Goal: Task Accomplishment & Management: Use online tool/utility

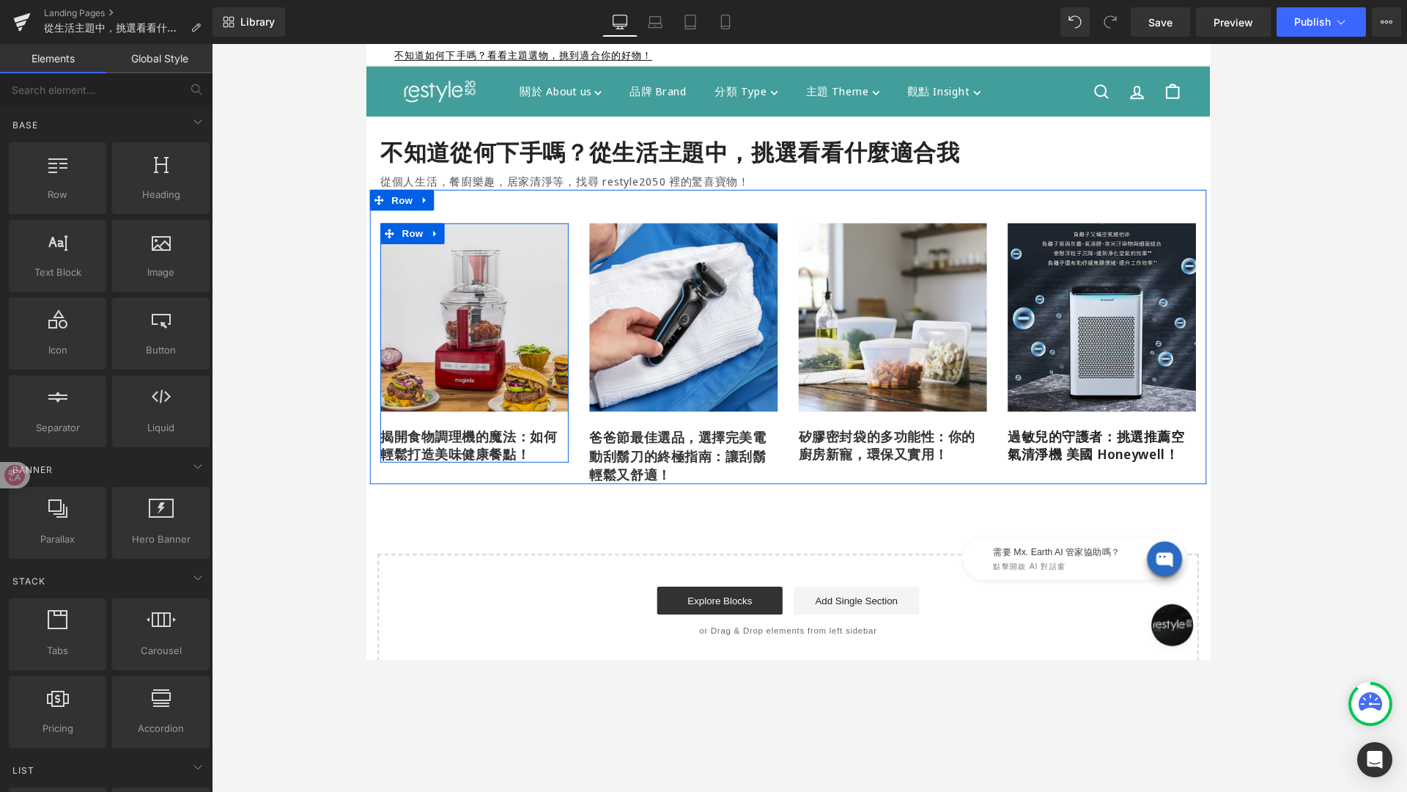
click at [435, 364] on img at bounding box center [479, 331] width 198 height 198
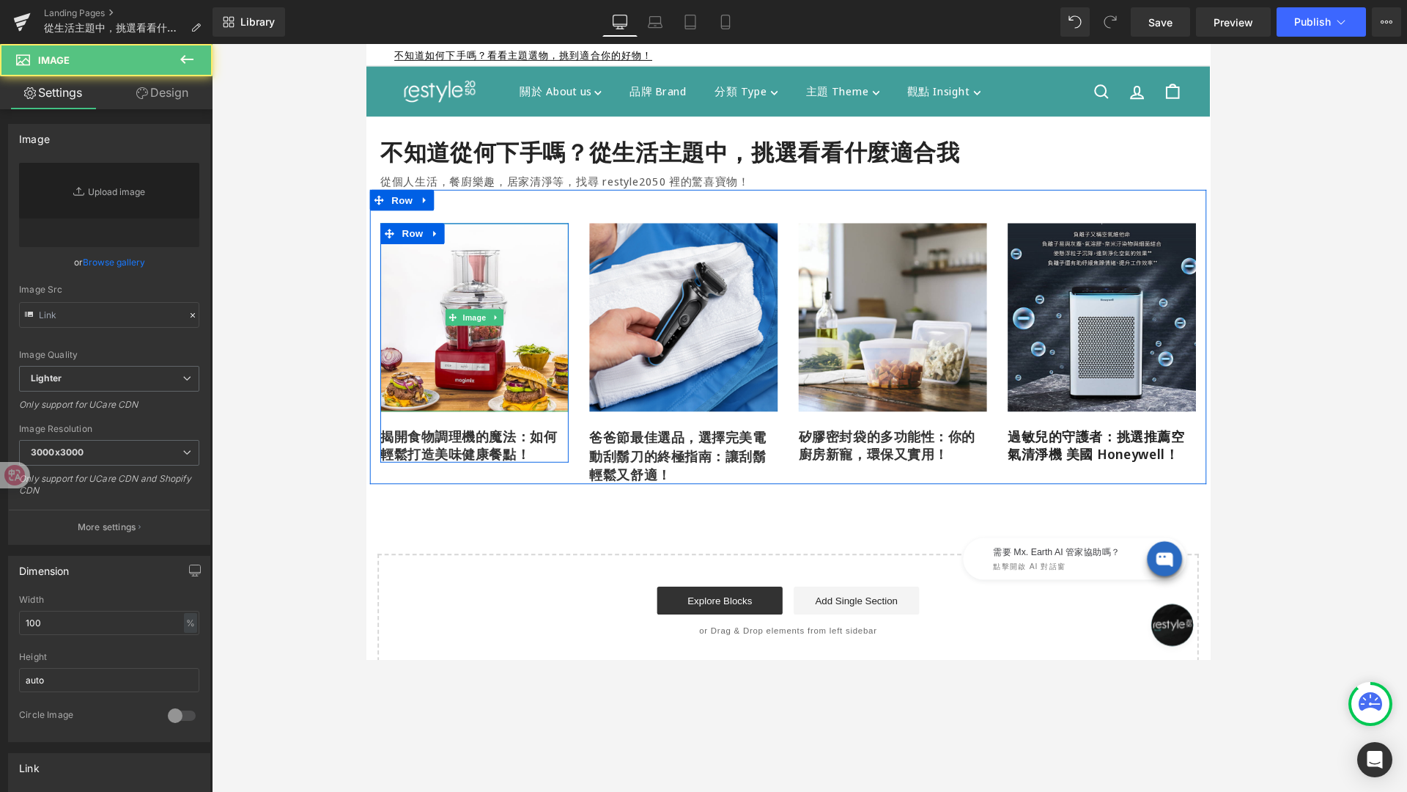
type input "[URL][DOMAIN_NAME]"
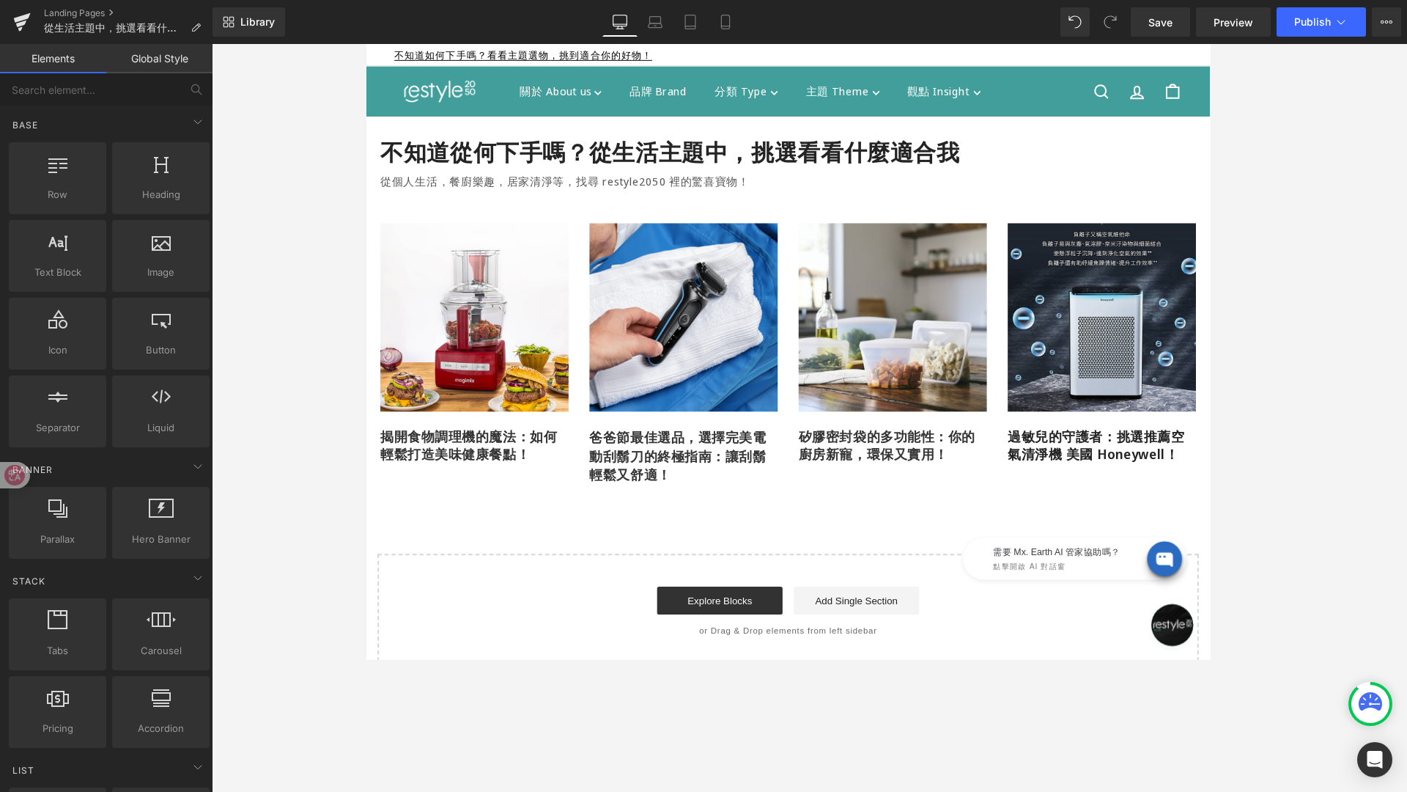
click at [407, 515] on div "不知道從何下手嗎？從生活主題中，挑選看看什麼適合我 Heading 從個人生活，餐廚樂趣，居家清淨等，找尋 restyle2050 裡的驚喜寶物！ Text …" at bounding box center [809, 410] width 887 height 580
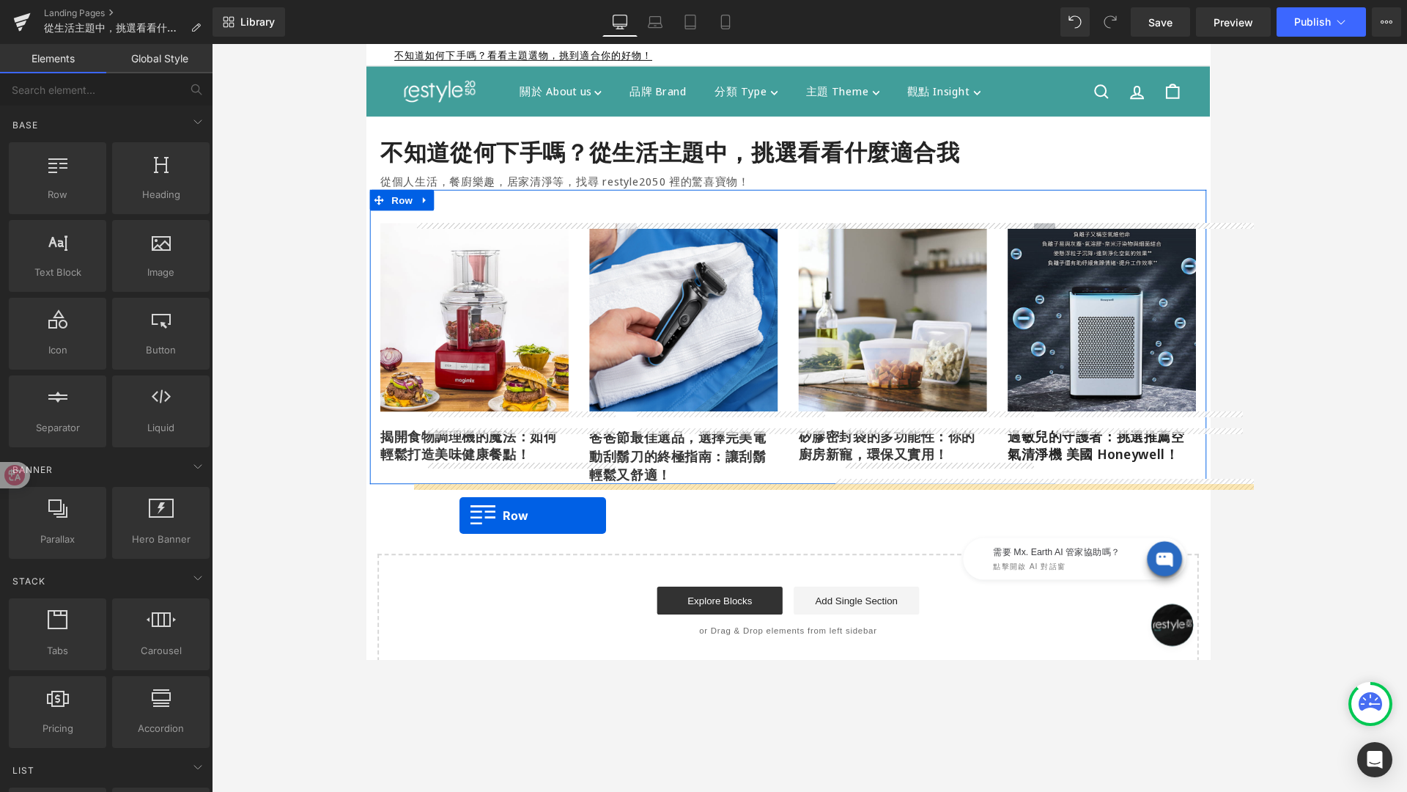
drag, startPoint x: 435, startPoint y: 226, endPoint x: 461, endPoint y: 539, distance: 313.4
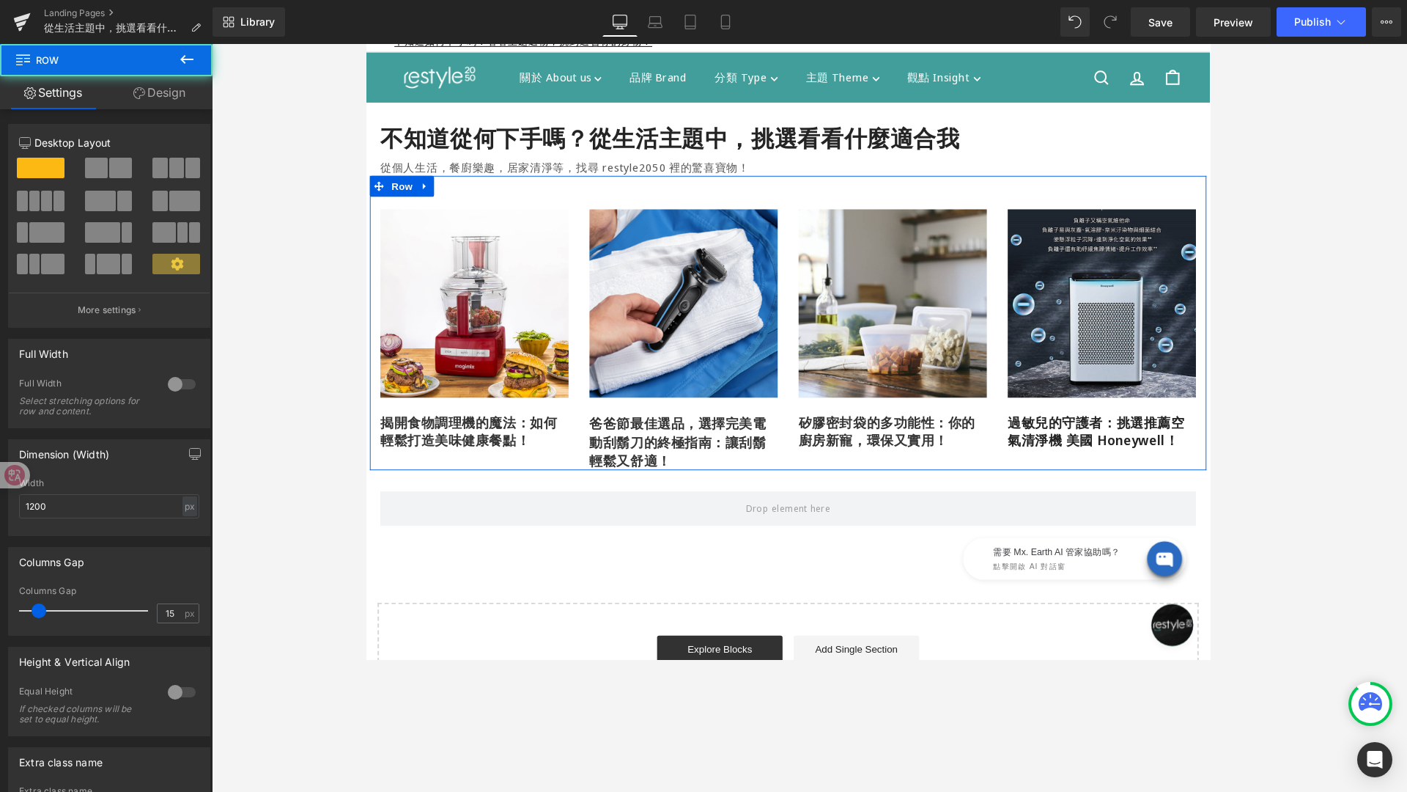
scroll to position [44, 0]
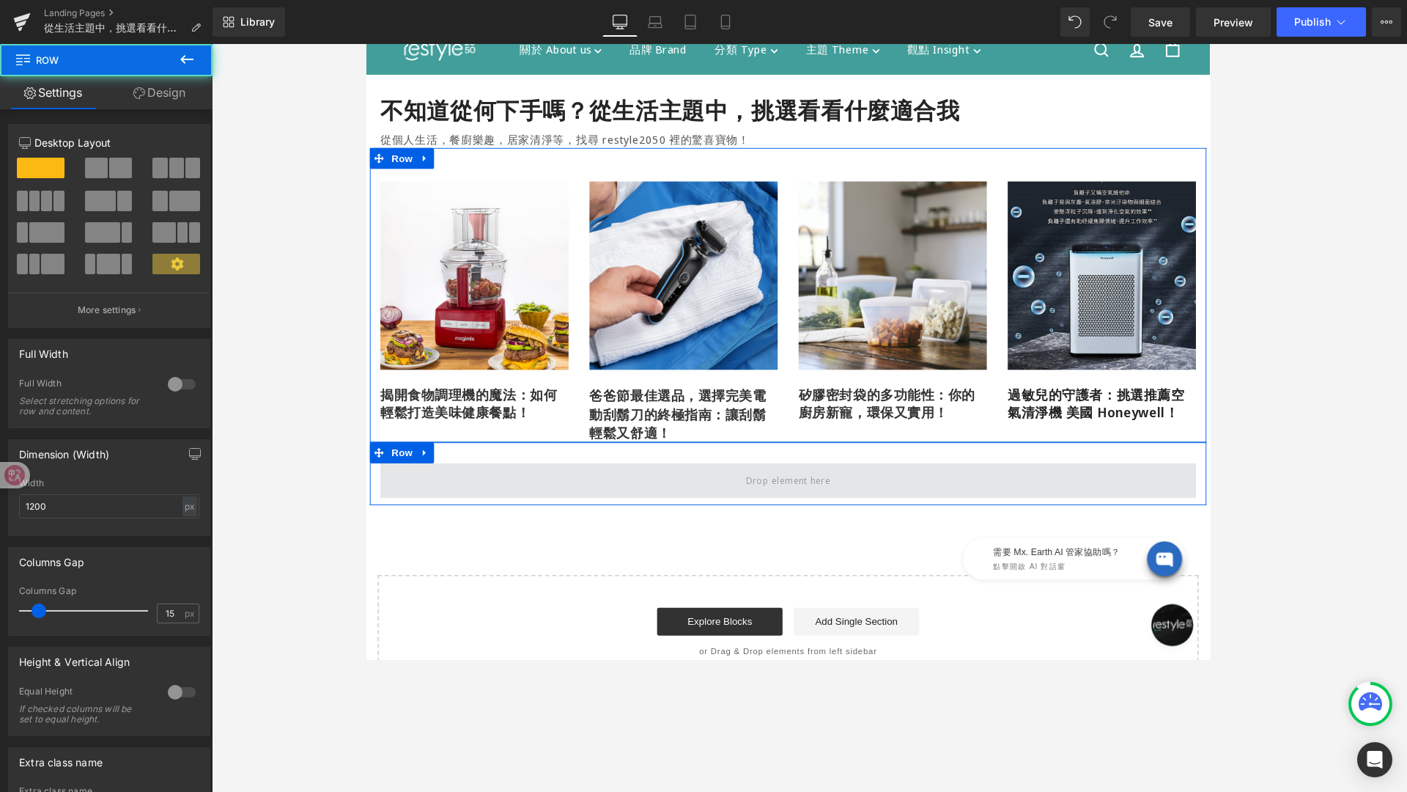
click at [517, 504] on span at bounding box center [809, 503] width 858 height 37
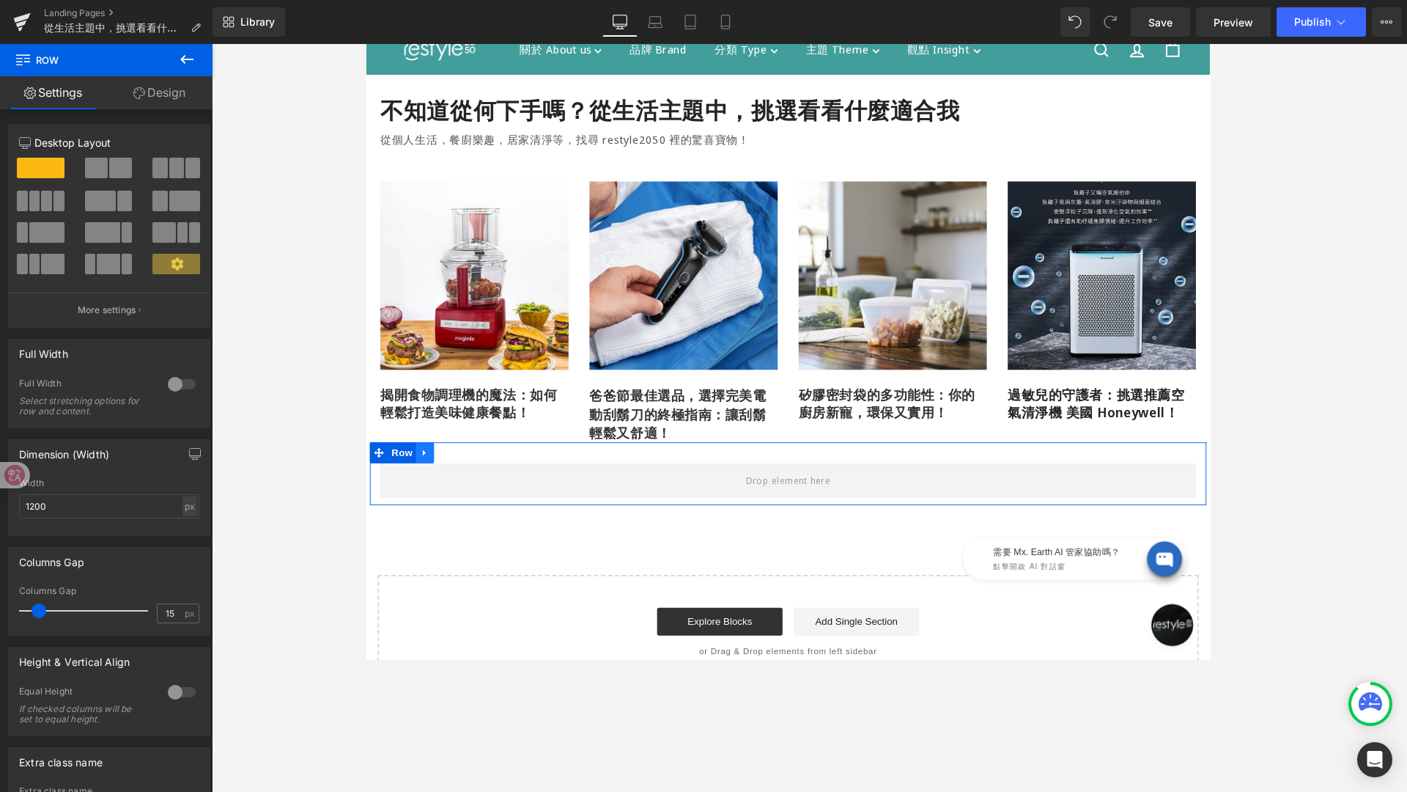
click at [426, 473] on icon at bounding box center [426, 473] width 3 height 7
drag, startPoint x: 171, startPoint y: 97, endPoint x: 111, endPoint y: 221, distance: 137.4
click at [171, 97] on link "Design" at bounding box center [159, 92] width 106 height 33
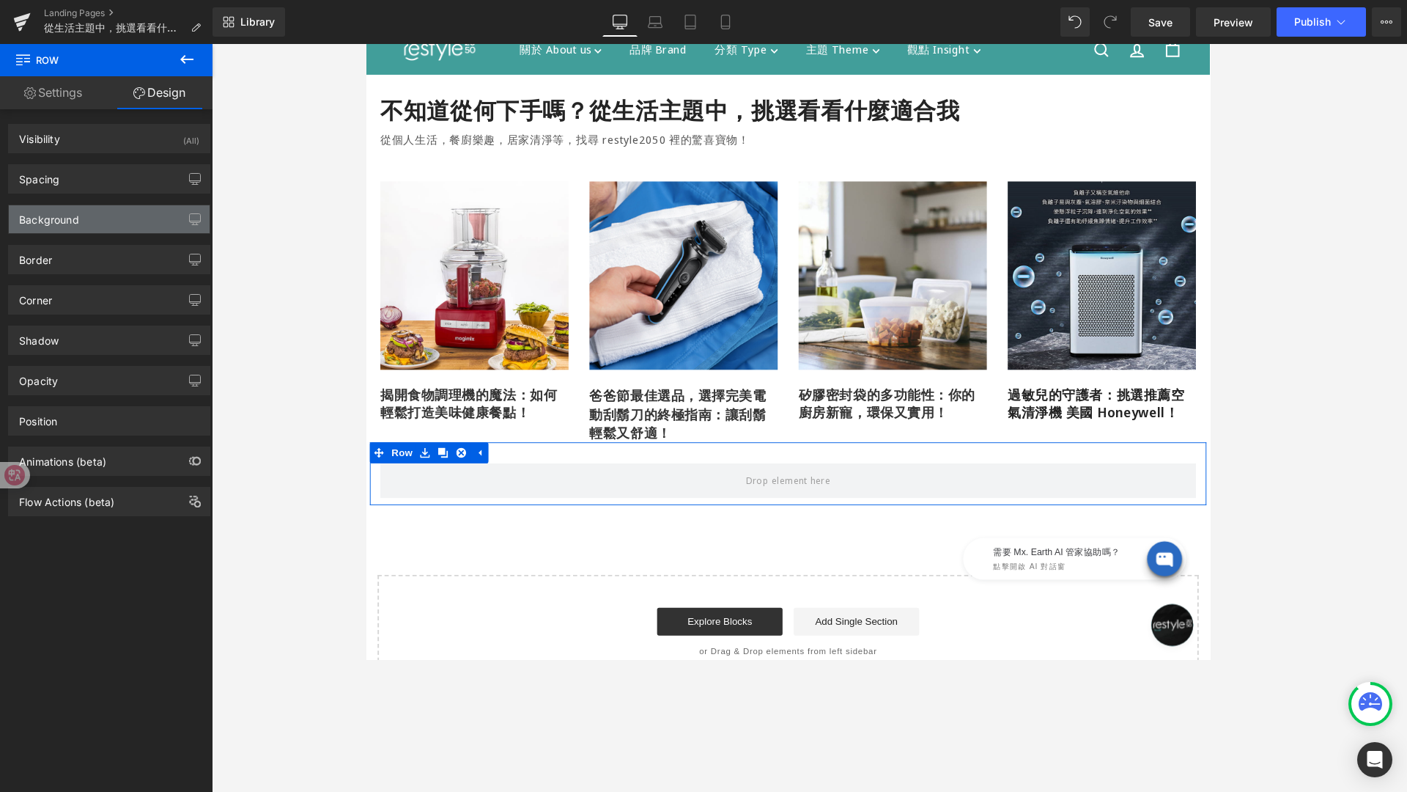
click at [111, 221] on div "Background" at bounding box center [109, 219] width 201 height 28
type input "transparent"
type input "0"
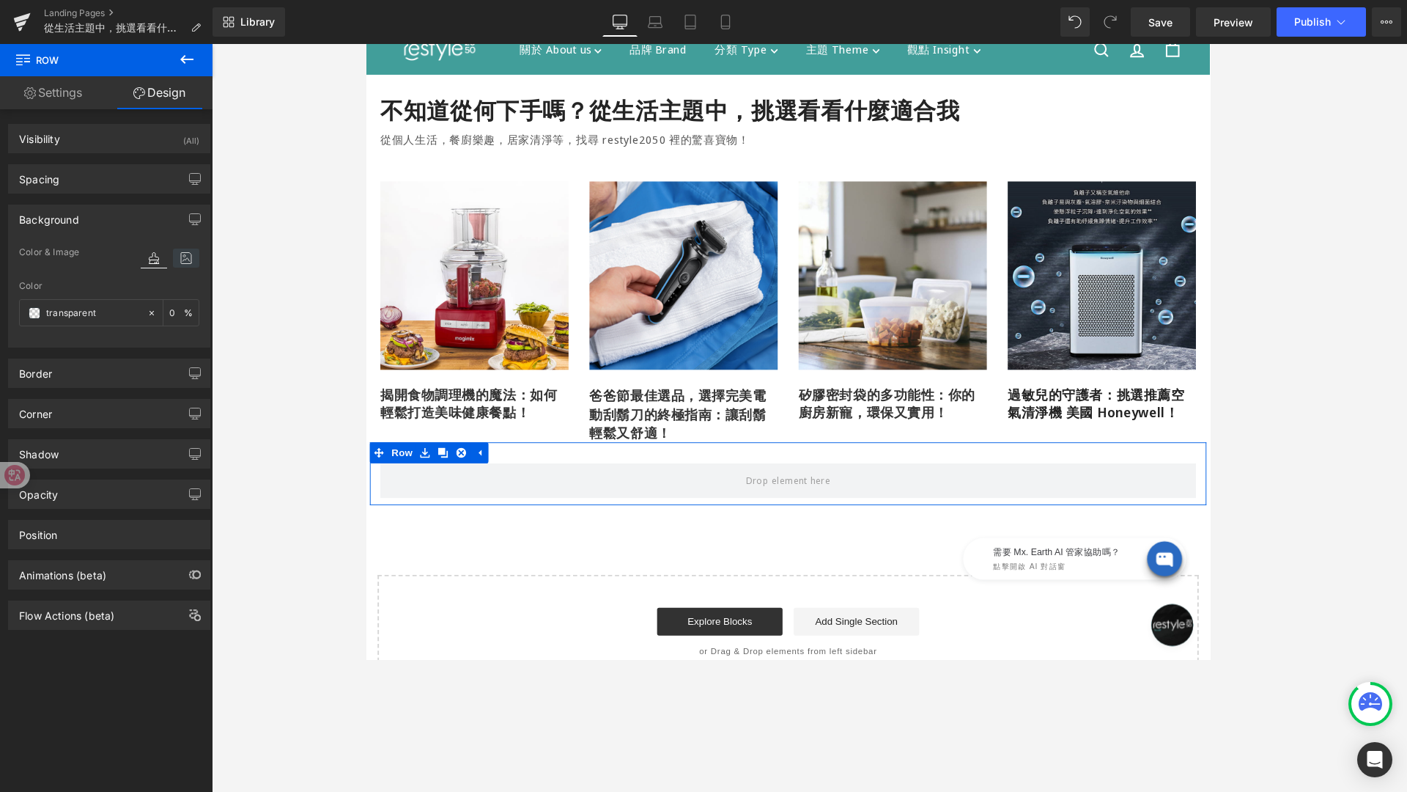
click at [174, 258] on icon at bounding box center [186, 257] width 26 height 19
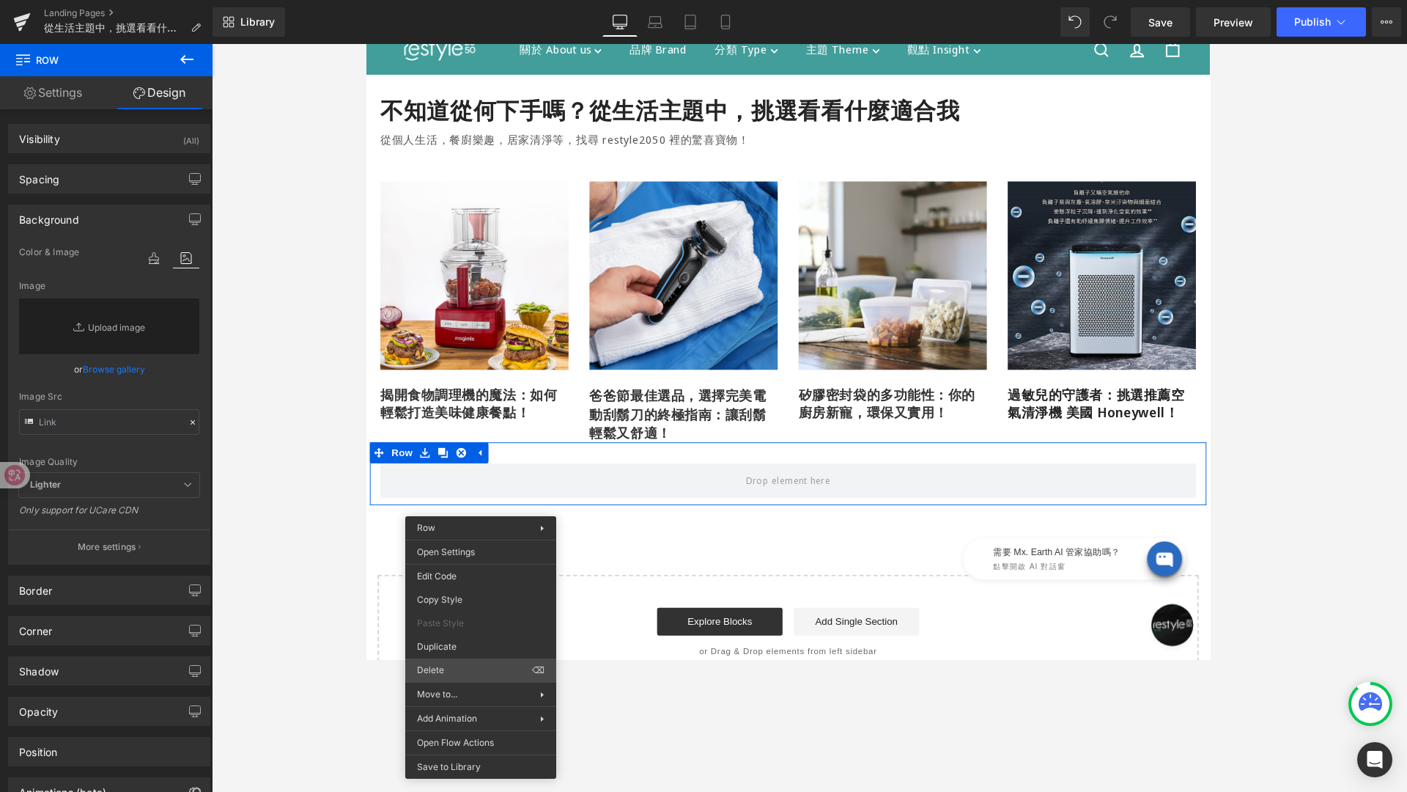
click at [476, 659] on div "Row You are previewing how the will restyle your page. You can not edit Element…" at bounding box center [703, 408] width 1407 height 817
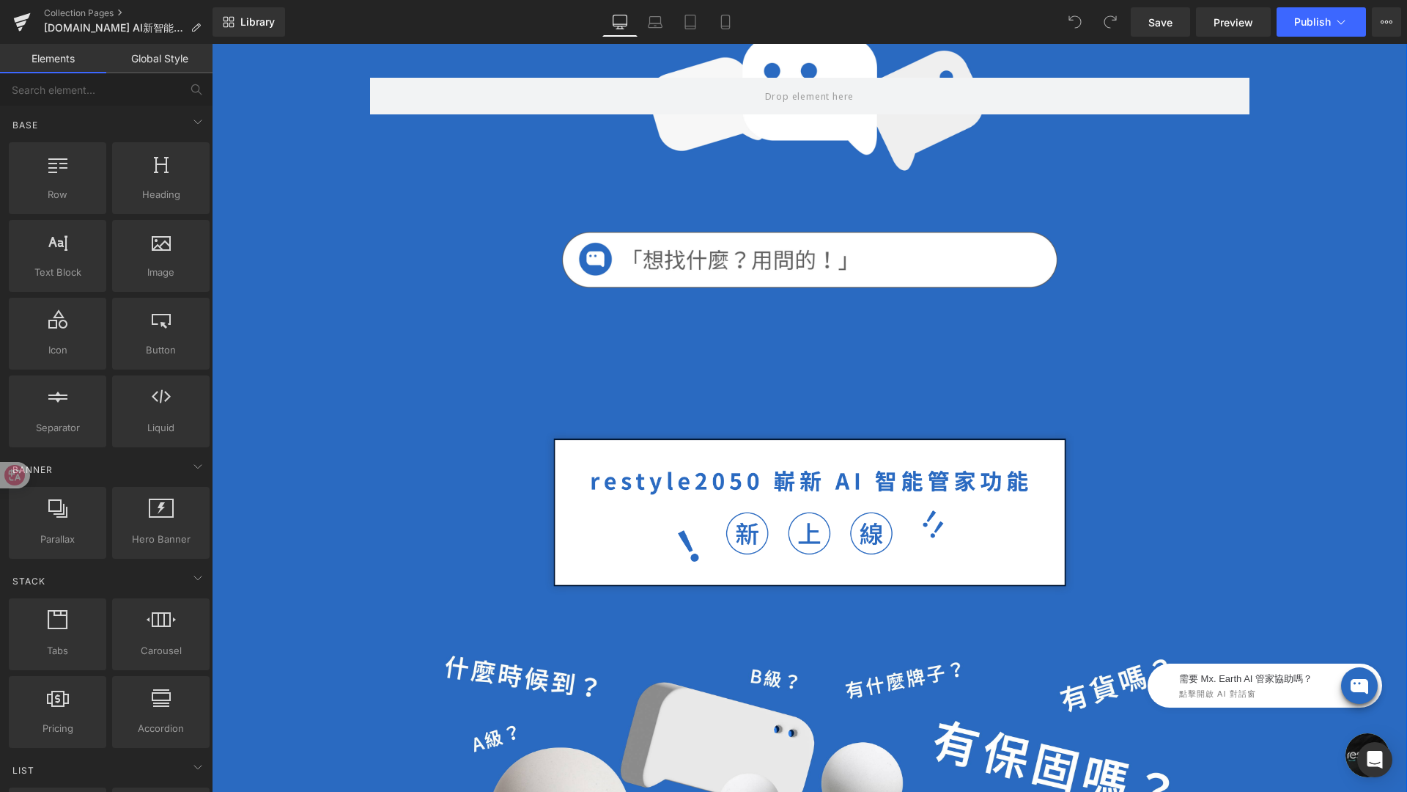
scroll to position [246, 0]
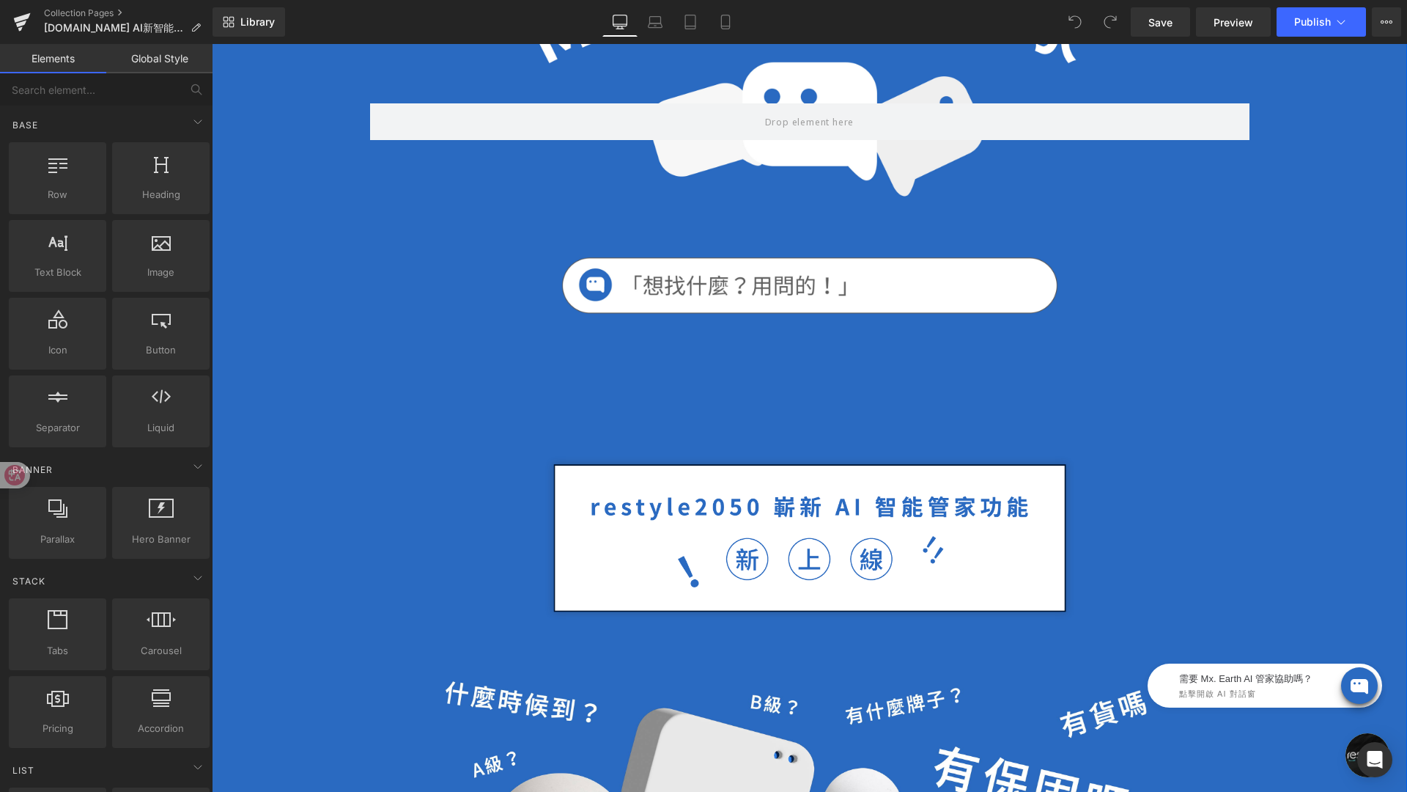
click at [774, 210] on div at bounding box center [810, 121] width 880 height 495
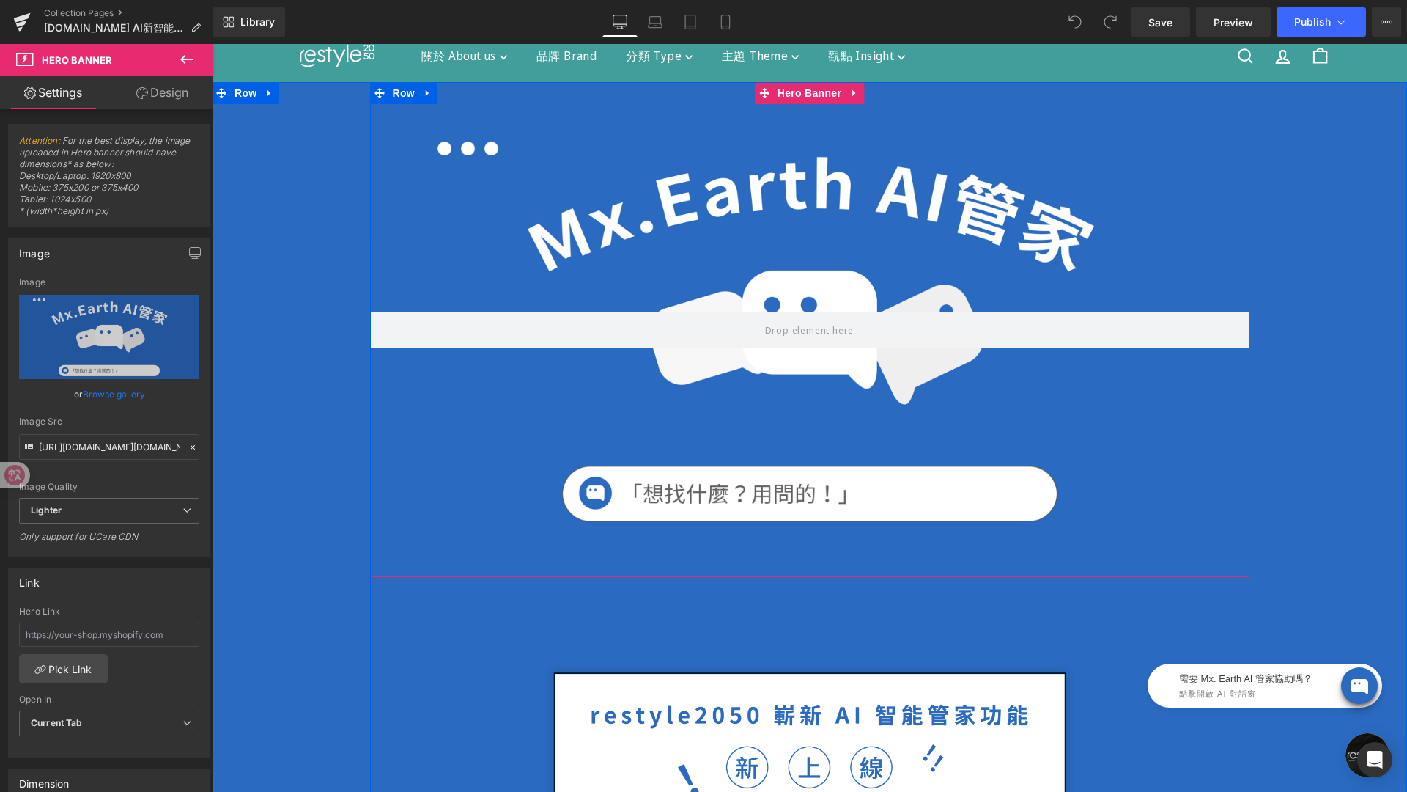
scroll to position [15, 0]
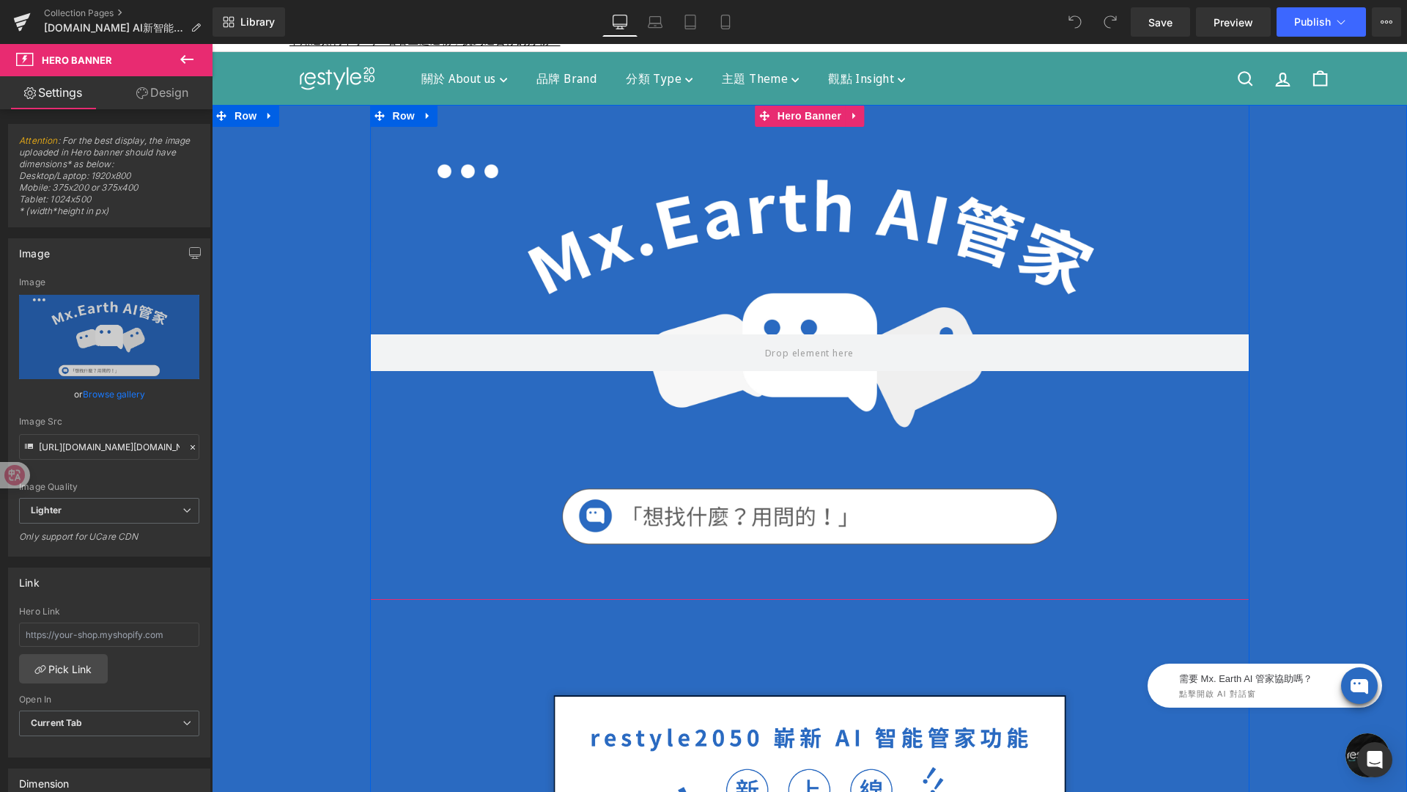
click at [880, 320] on div at bounding box center [810, 352] width 880 height 495
click at [567, 190] on div at bounding box center [810, 352] width 880 height 495
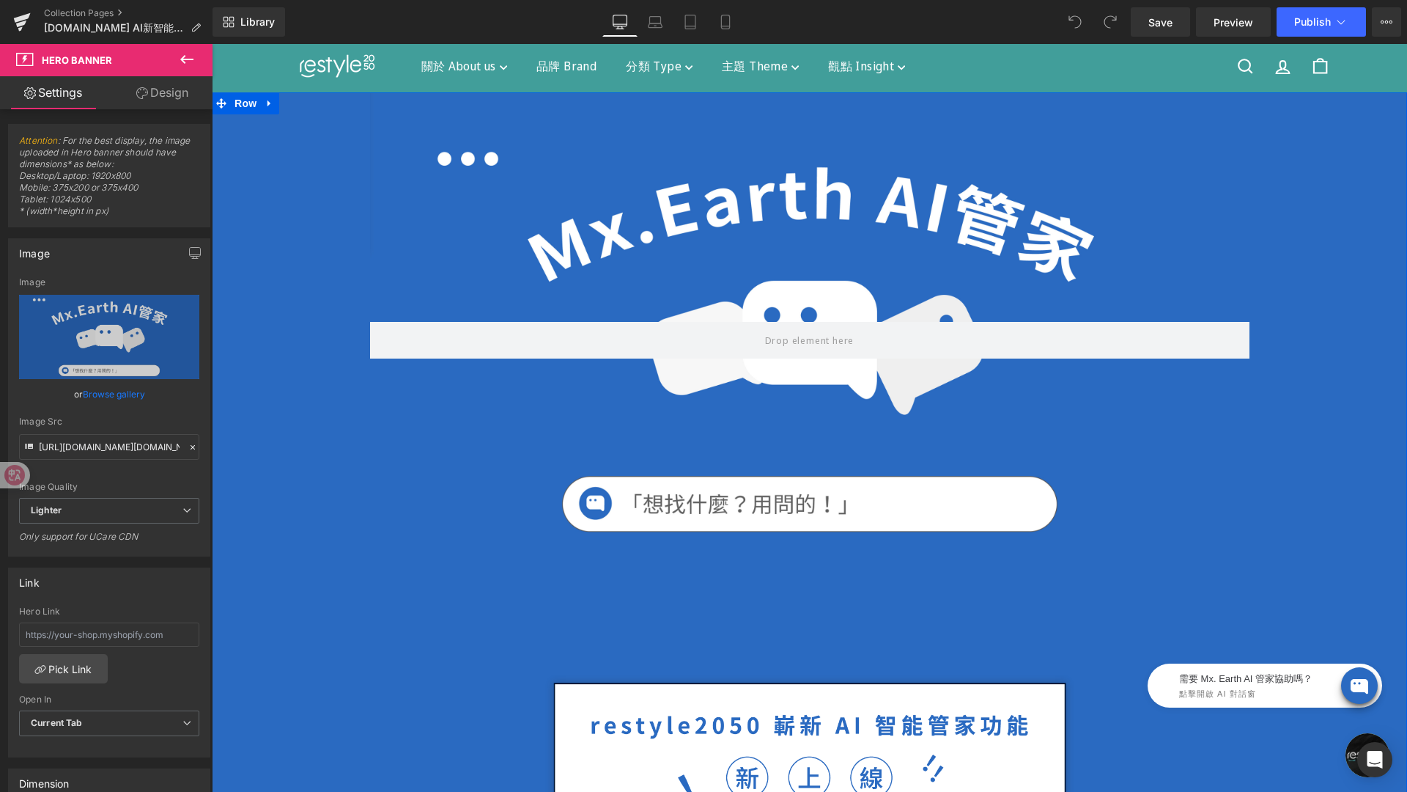
scroll to position [0, 0]
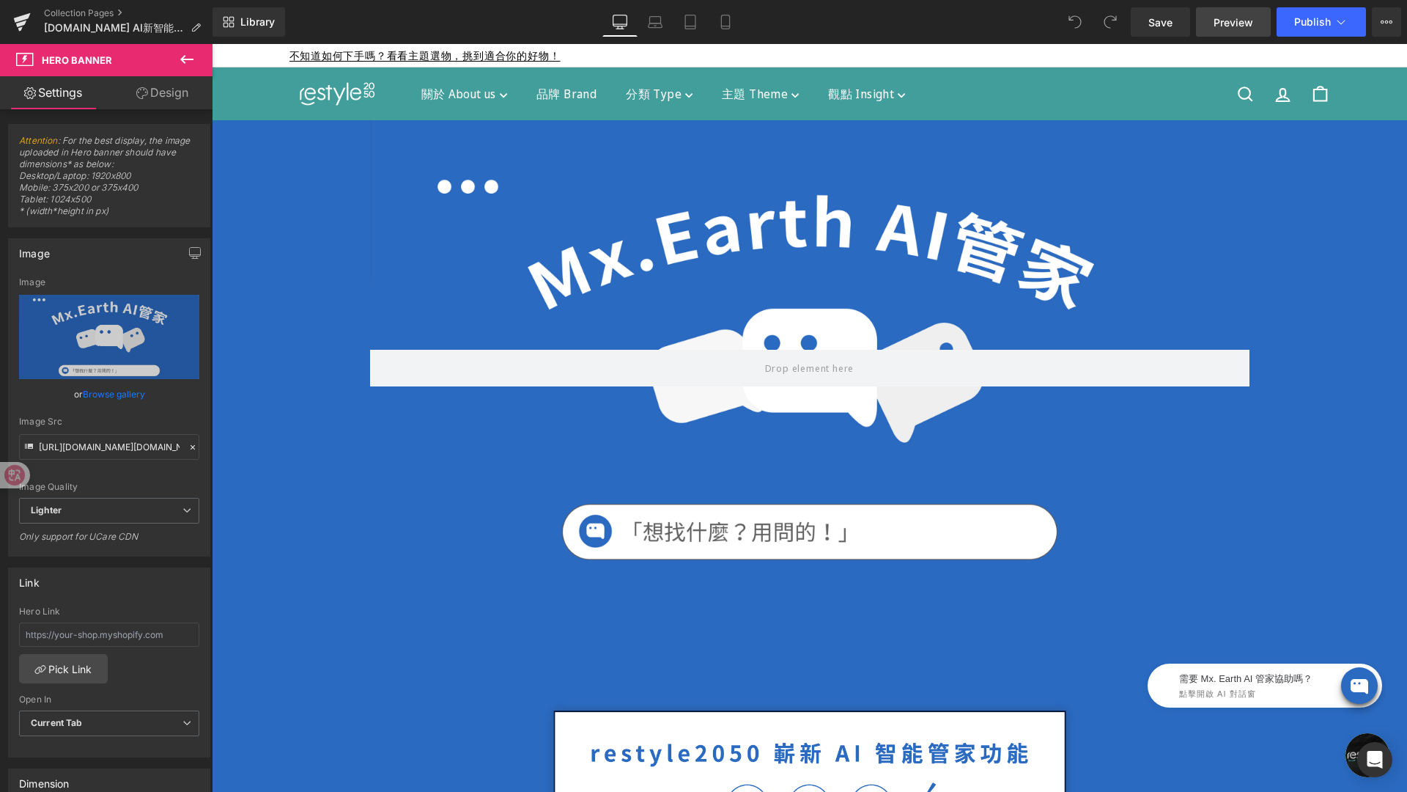
click at [1219, 21] on span "Preview" at bounding box center [1234, 22] width 40 height 15
